Goal: Task Accomplishment & Management: Complete application form

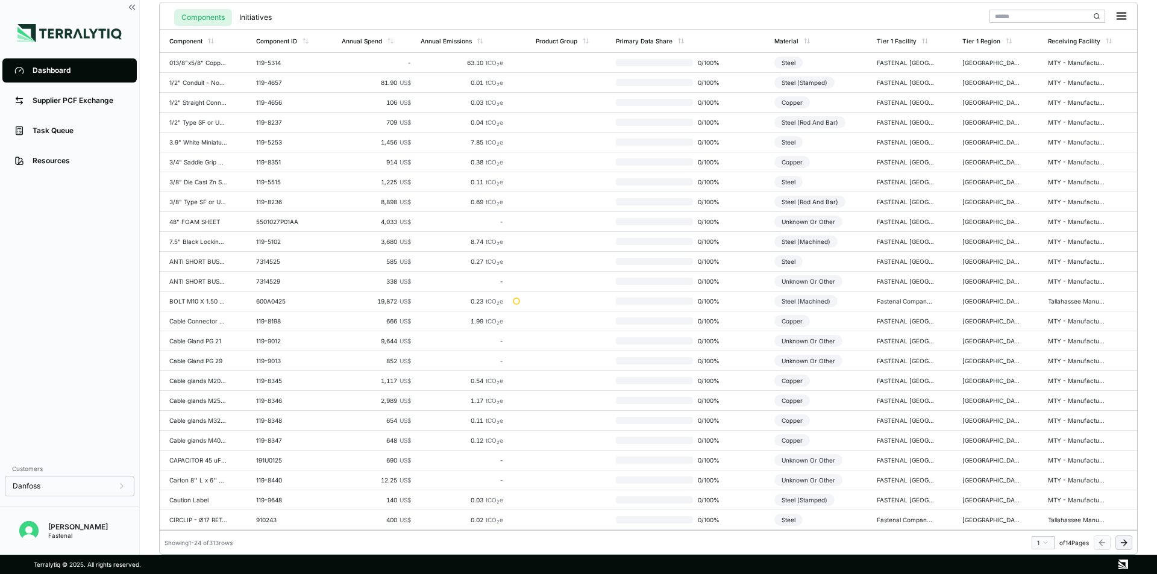
scroll to position [24, 0]
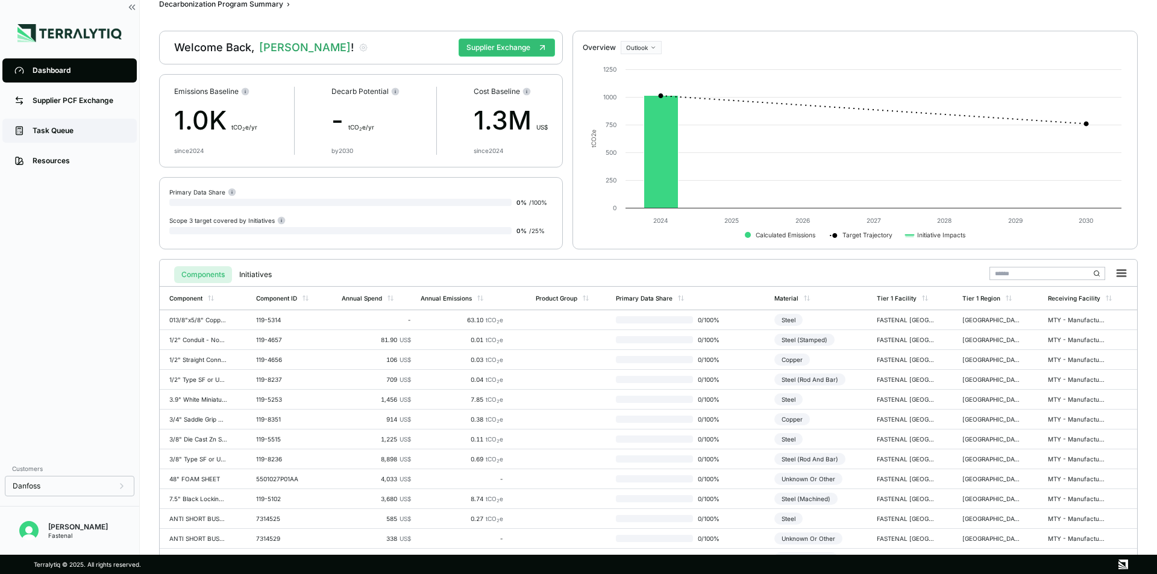
click at [69, 133] on div "Task Queue" at bounding box center [79, 131] width 92 height 10
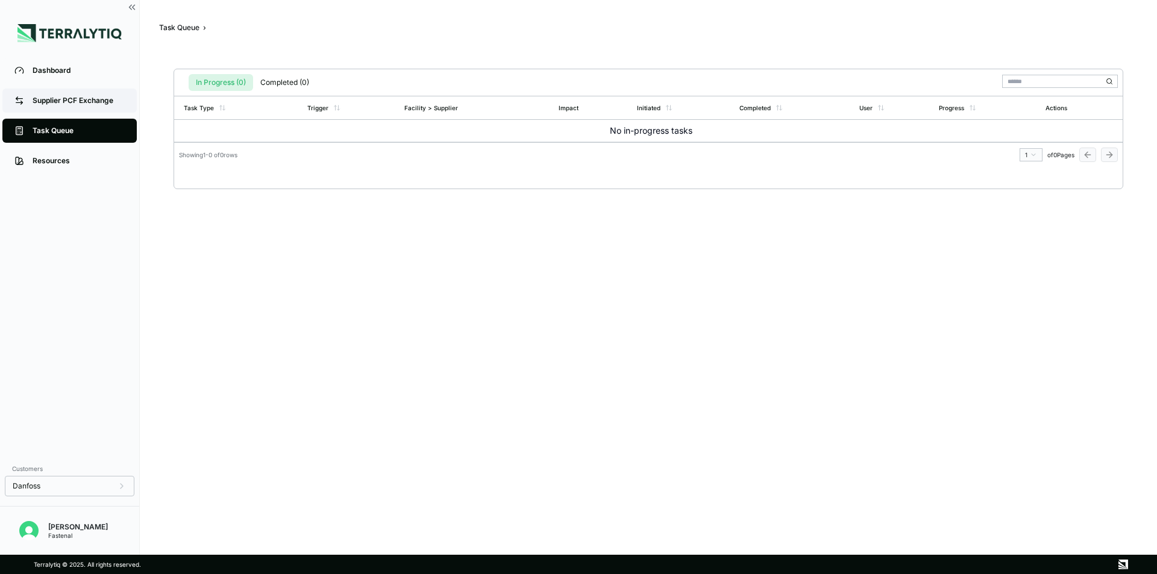
click at [60, 105] on div "Supplier PCF Exchange" at bounding box center [79, 101] width 92 height 10
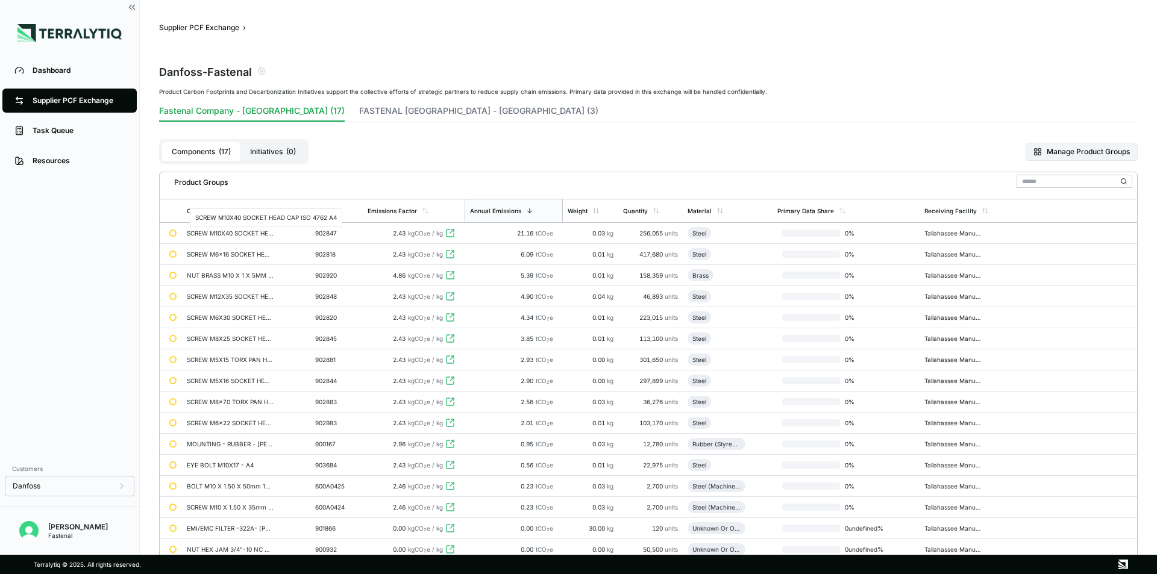
click at [202, 230] on div "SCREW M10X40 SOCKET HEAD CAP ISO 4762 A4" at bounding box center [230, 233] width 87 height 7
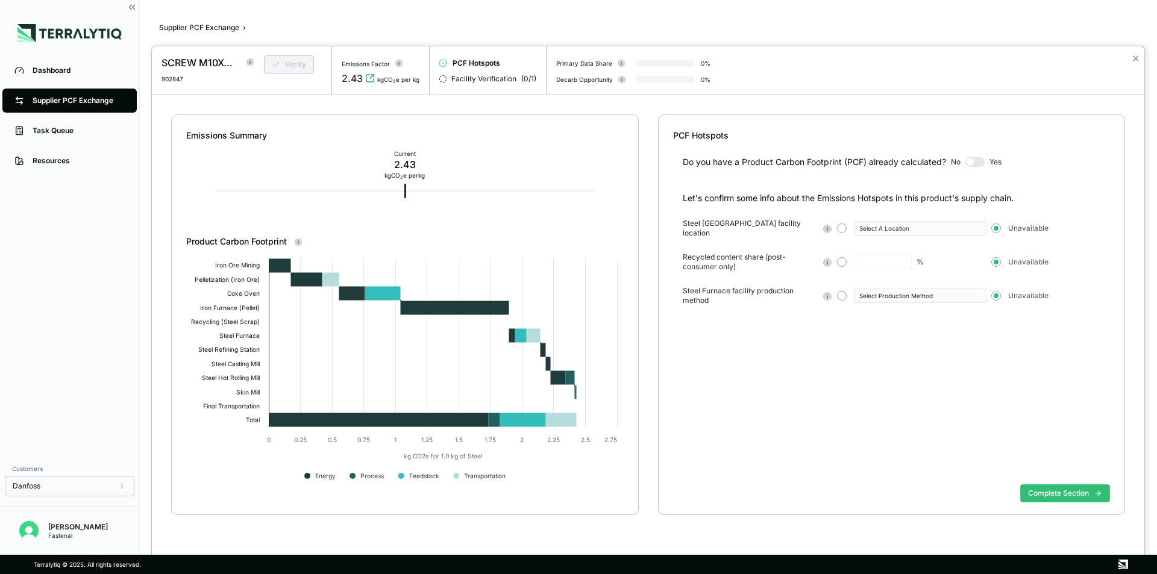
click at [60, 103] on div at bounding box center [578, 287] width 1157 height 574
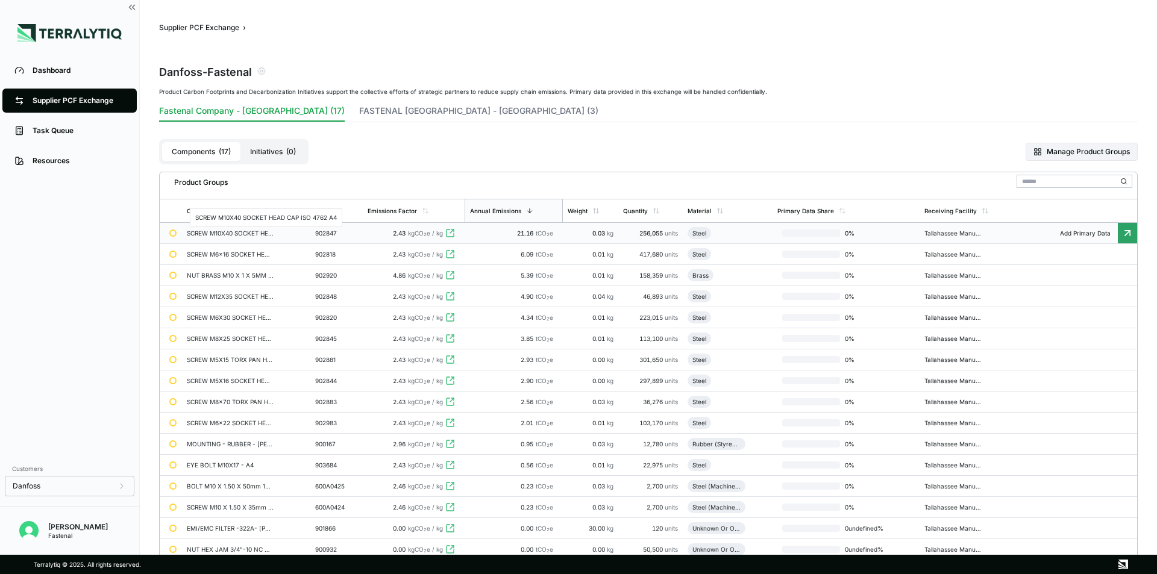
click at [241, 236] on div "SCREW M10X40 SOCKET HEAD CAP ISO 4762 A4" at bounding box center [230, 233] width 87 height 7
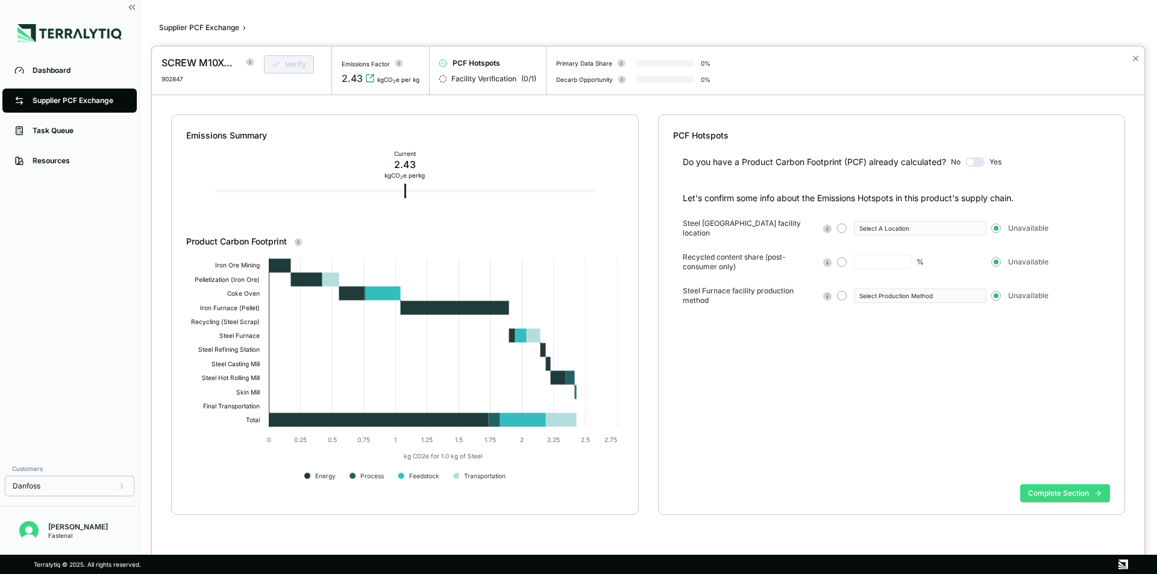
click at [1035, 495] on button "Complete Section" at bounding box center [1065, 494] width 90 height 18
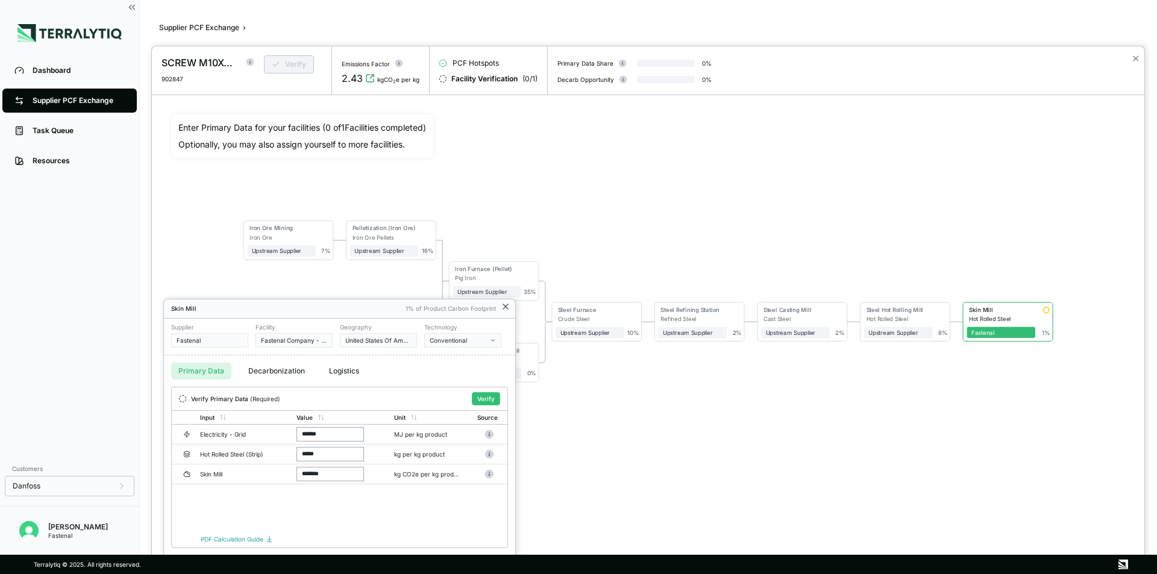
click at [503, 305] on icon at bounding box center [506, 307] width 10 height 10
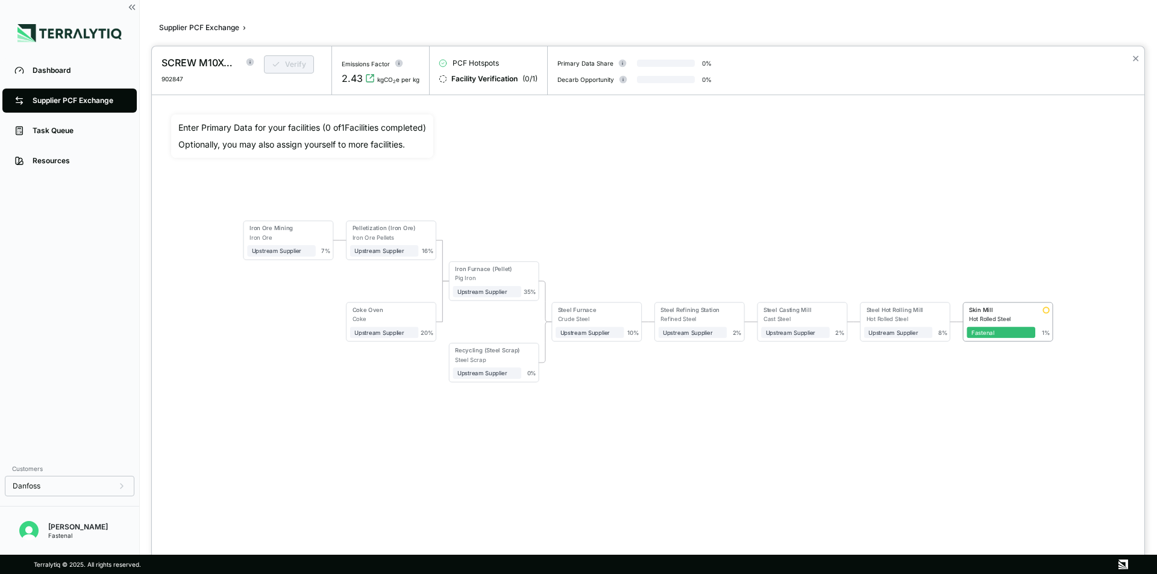
click at [45, 98] on div at bounding box center [578, 287] width 1157 height 574
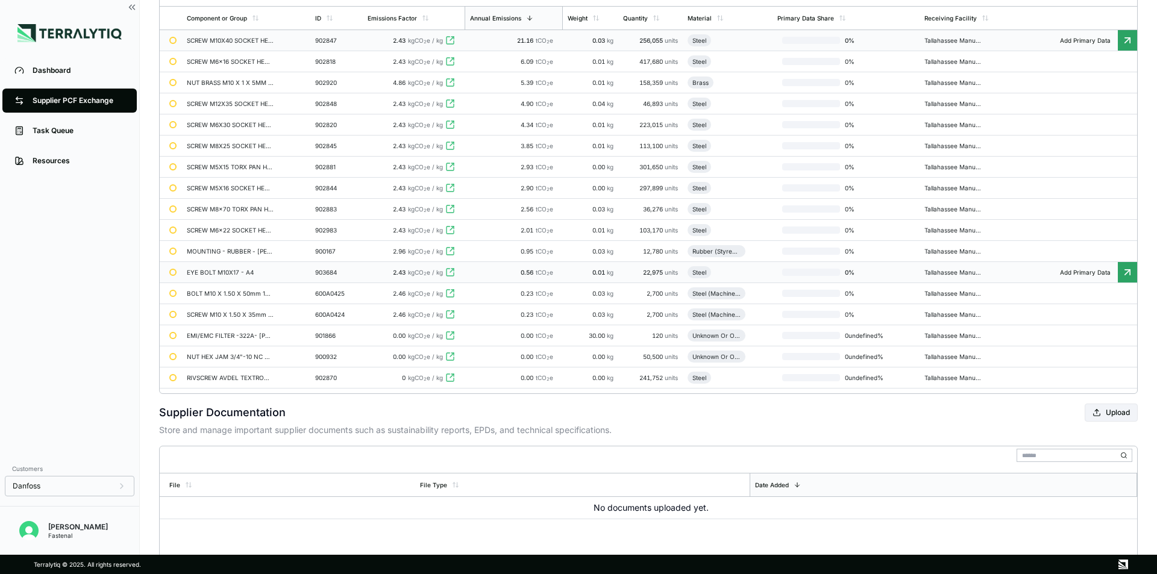
scroll to position [64, 0]
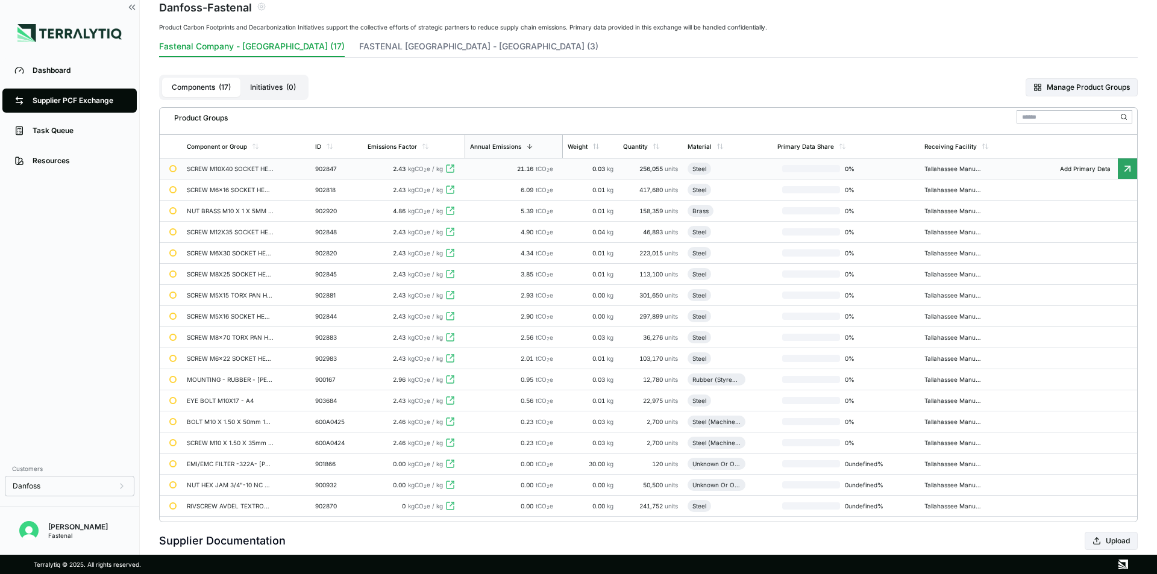
click at [243, 171] on div "SCREW M10X40 SOCKET HEAD CAP ISO 4762 A4" at bounding box center [230, 168] width 87 height 7
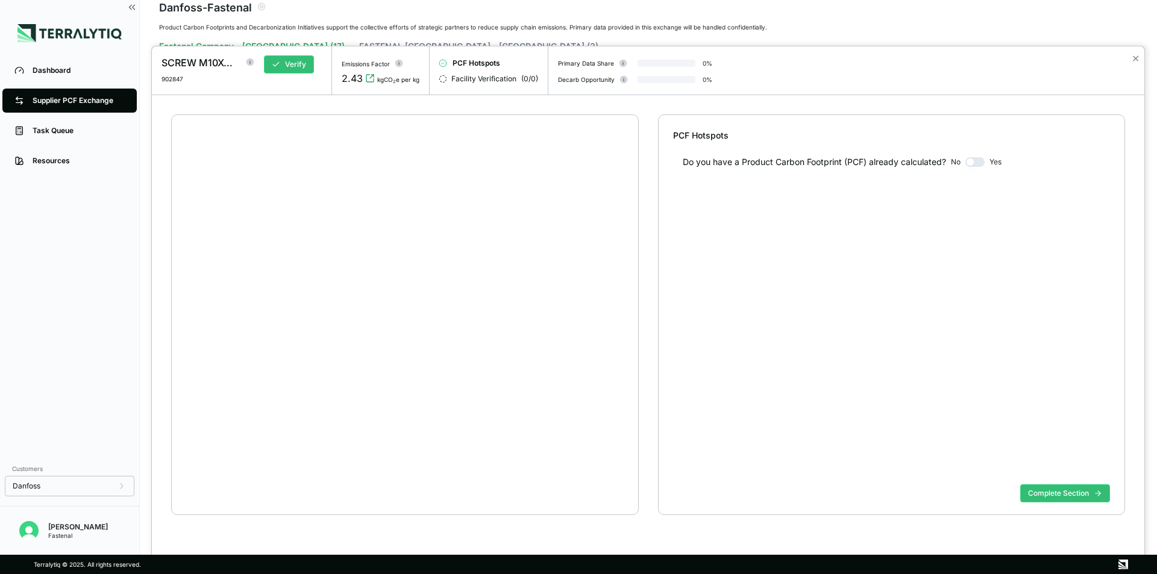
scroll to position [23, 0]
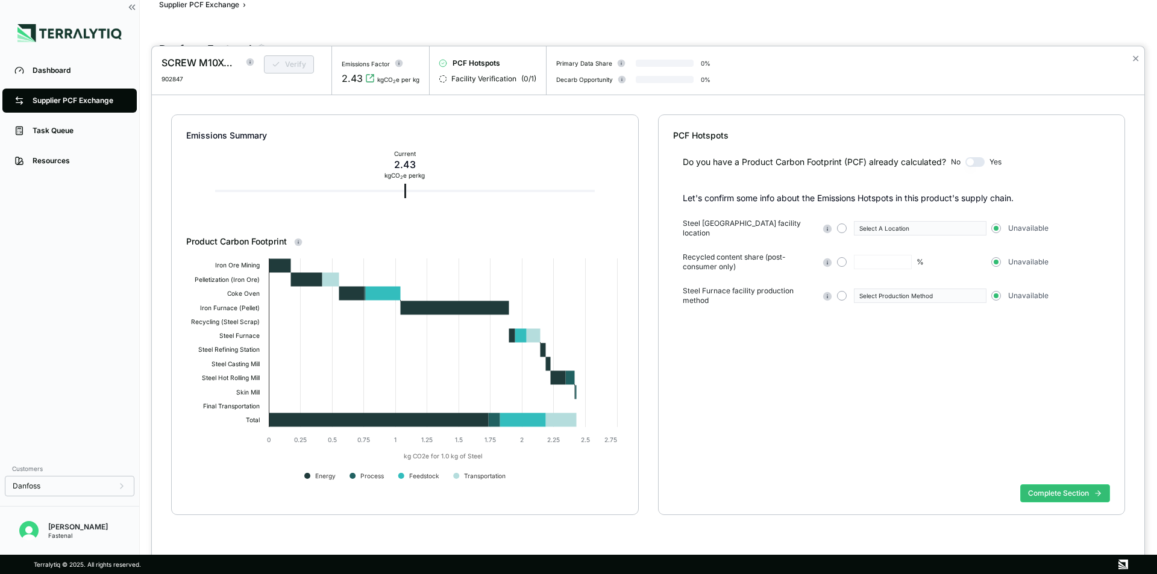
click at [976, 164] on button "button" at bounding box center [975, 162] width 19 height 10
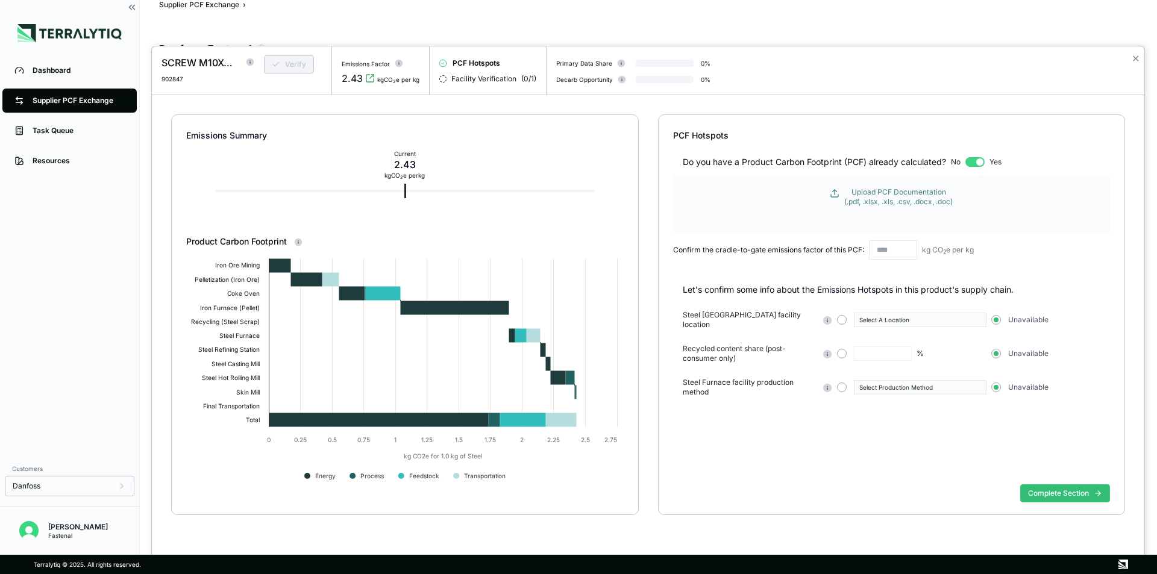
click at [868, 196] on div "Upload PCF Documentation (.pdf, .xlsx, .xls, .csv, .docx, .doc)" at bounding box center [898, 196] width 108 height 19
click at [841, 321] on button "button" at bounding box center [842, 320] width 10 height 10
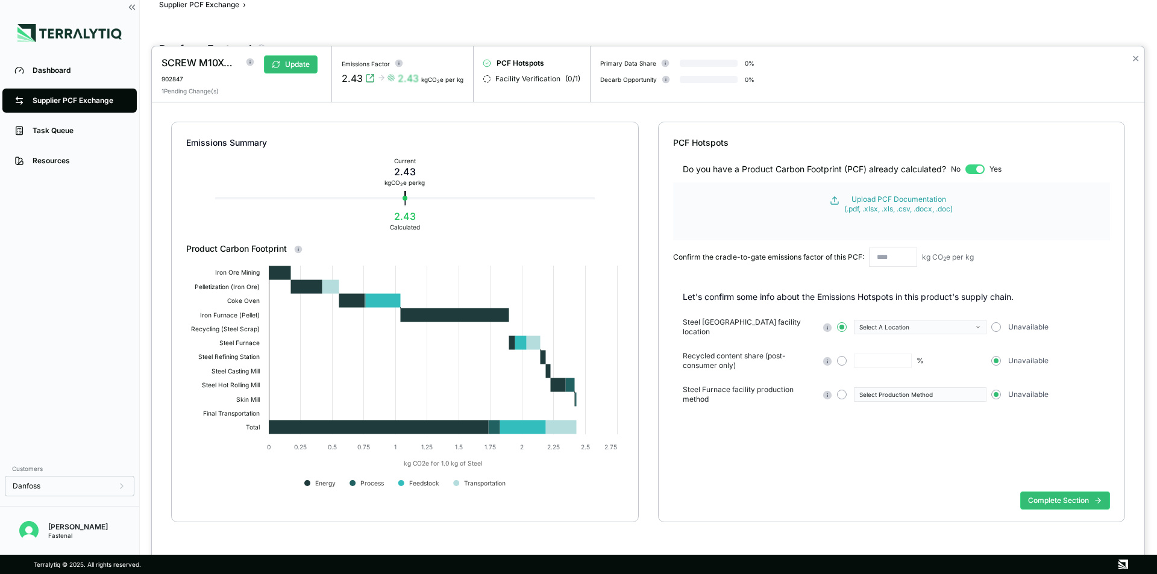
click at [841, 326] on span "button" at bounding box center [842, 327] width 5 height 5
click at [1002, 325] on div "Unavailable" at bounding box center [1055, 327] width 128 height 10
click at [996, 327] on button "button" at bounding box center [996, 327] width 10 height 10
click at [1062, 505] on button "Complete Section" at bounding box center [1065, 501] width 90 height 18
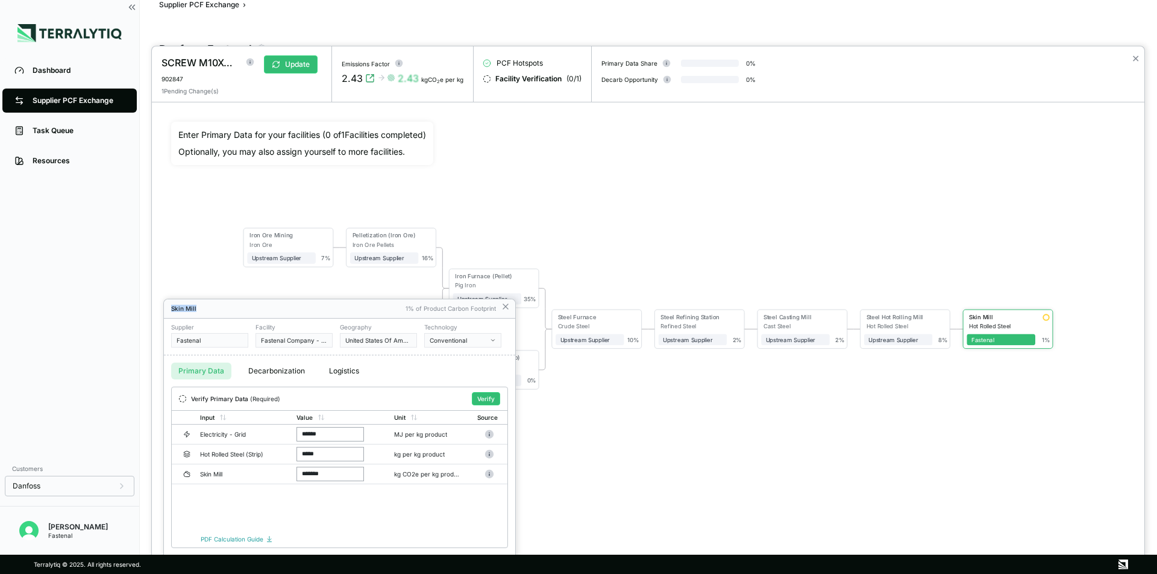
drag, startPoint x: 365, startPoint y: 306, endPoint x: 367, endPoint y: 251, distance: 54.9
click at [367, 574] on div "SCREW M10X40 SOCKET HEAD CAP ISO 4762 A4 902847 Update 1 Pending Change(s) Emis…" at bounding box center [578, 574] width 1157 height 0
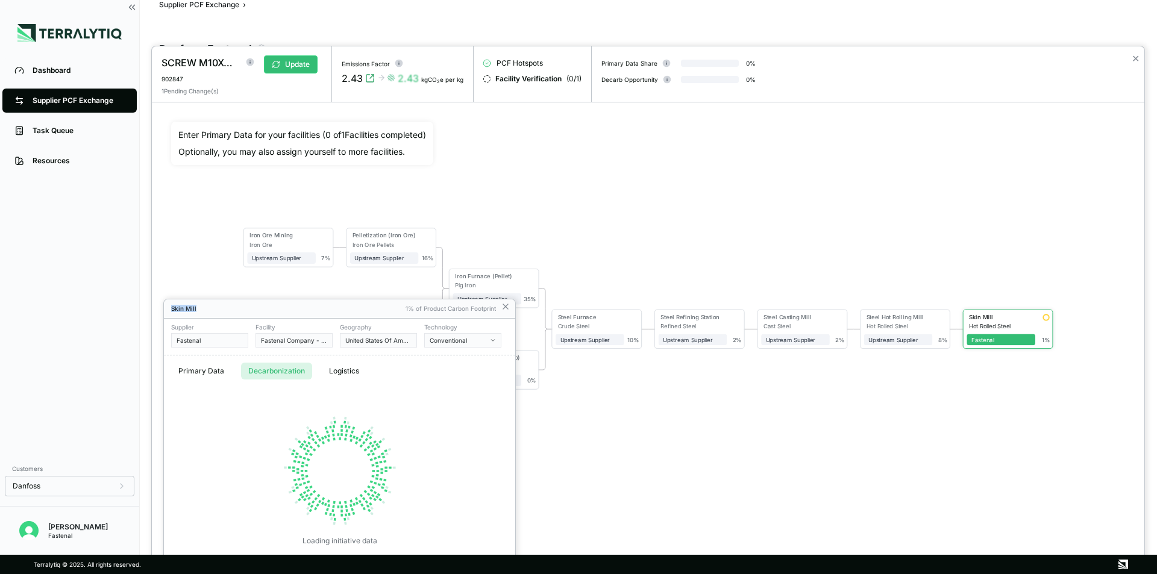
click at [266, 363] on button "Decarbonization" at bounding box center [276, 371] width 71 height 17
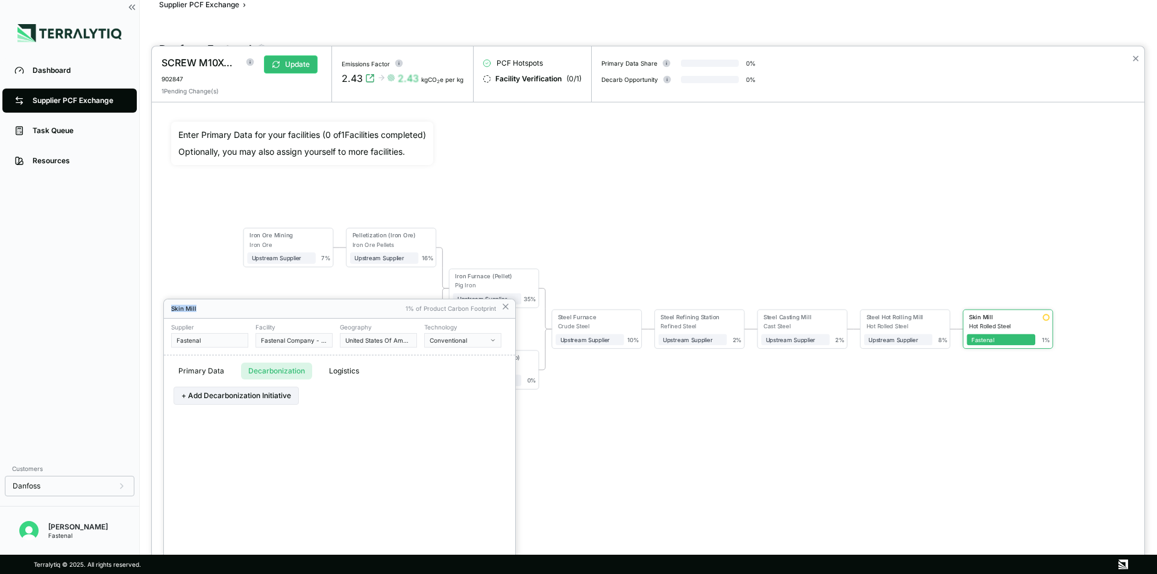
click at [197, 374] on button "Primary Data" at bounding box center [201, 371] width 60 height 17
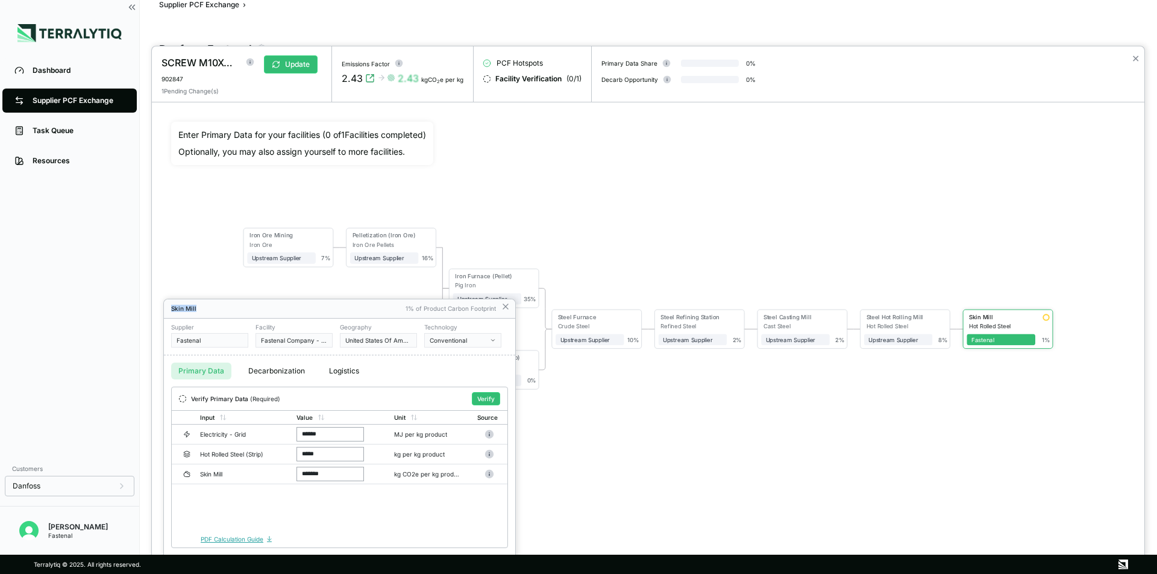
click at [238, 541] on link "PDF Calculation Guide" at bounding box center [237, 539] width 72 height 7
